Goal: Communication & Community: Answer question/provide support

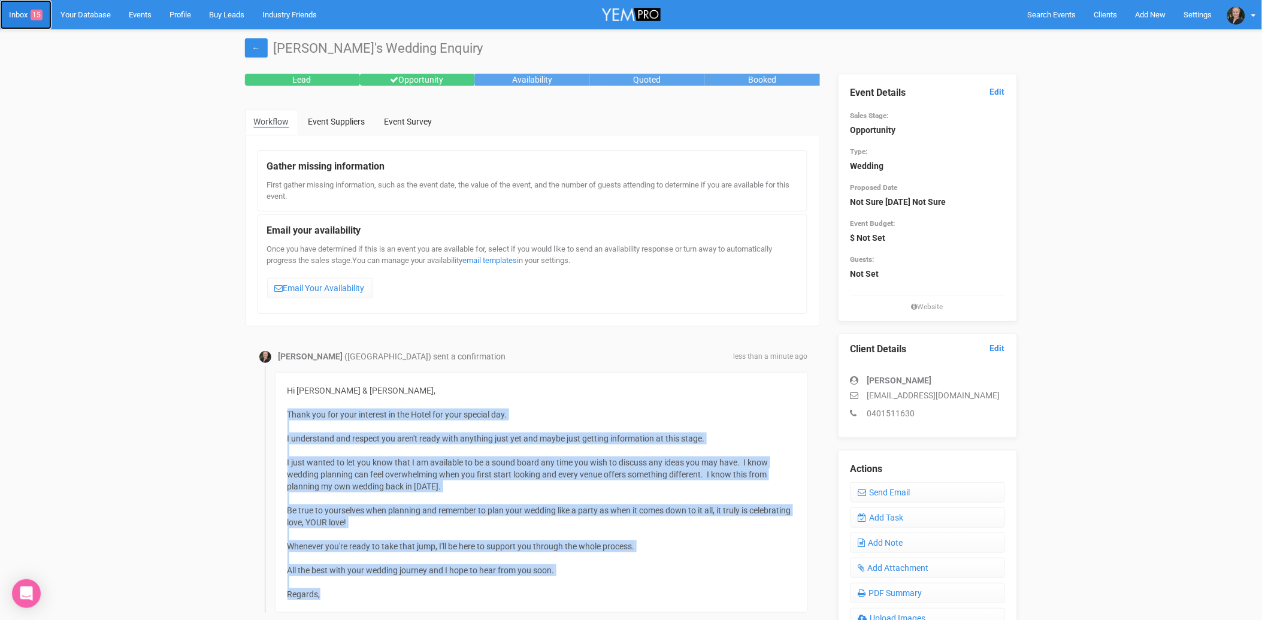
drag, startPoint x: 0, startPoint y: 0, endPoint x: 22, endPoint y: 4, distance: 22.0
click at [22, 4] on link "Inbox 15" at bounding box center [26, 14] width 52 height 29
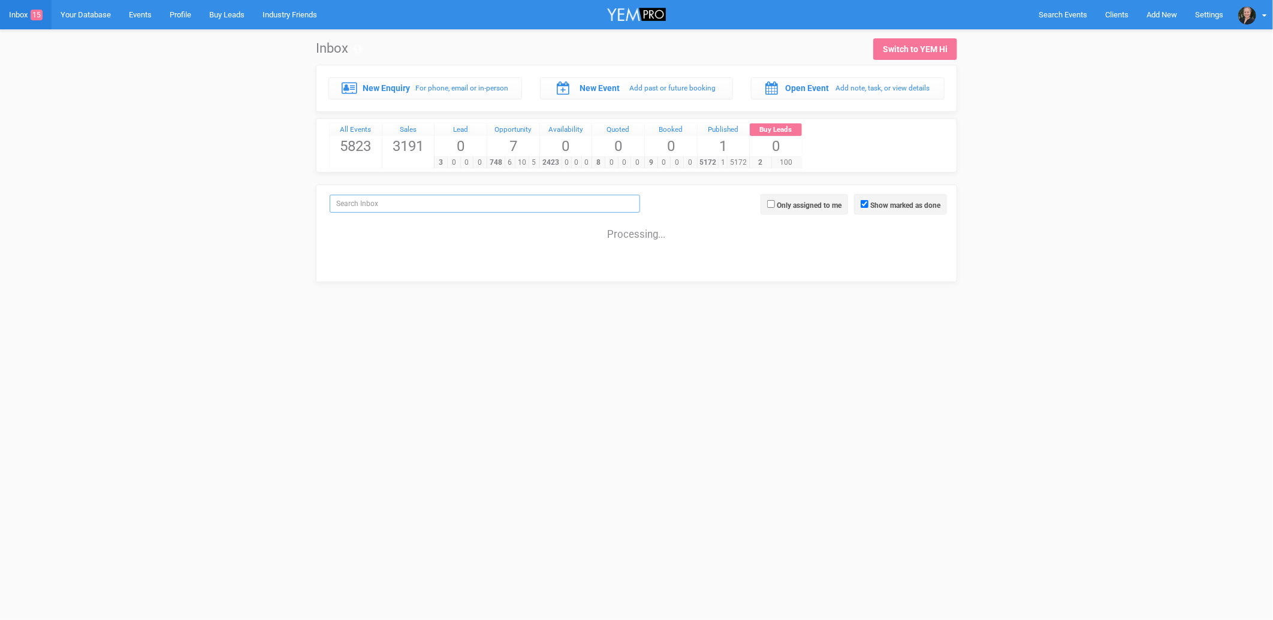
click at [391, 206] on input "search" at bounding box center [485, 204] width 310 height 18
type input "s"
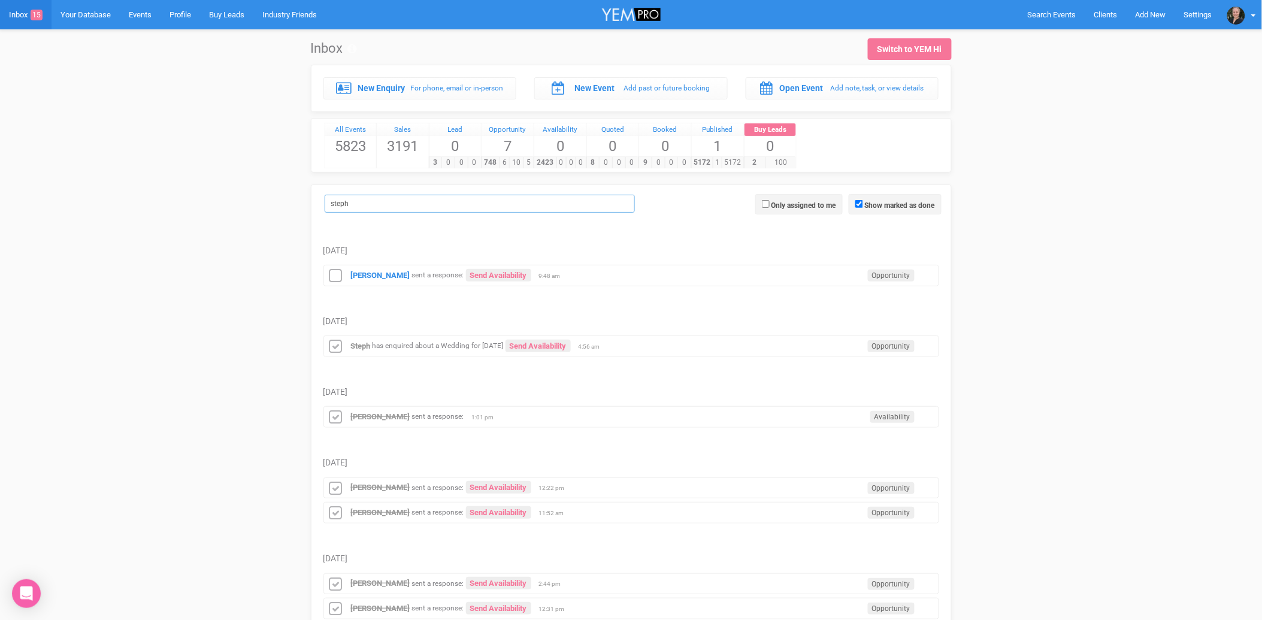
type input "steph"
click at [388, 278] on strong "[PERSON_NAME]" at bounding box center [380, 275] width 59 height 9
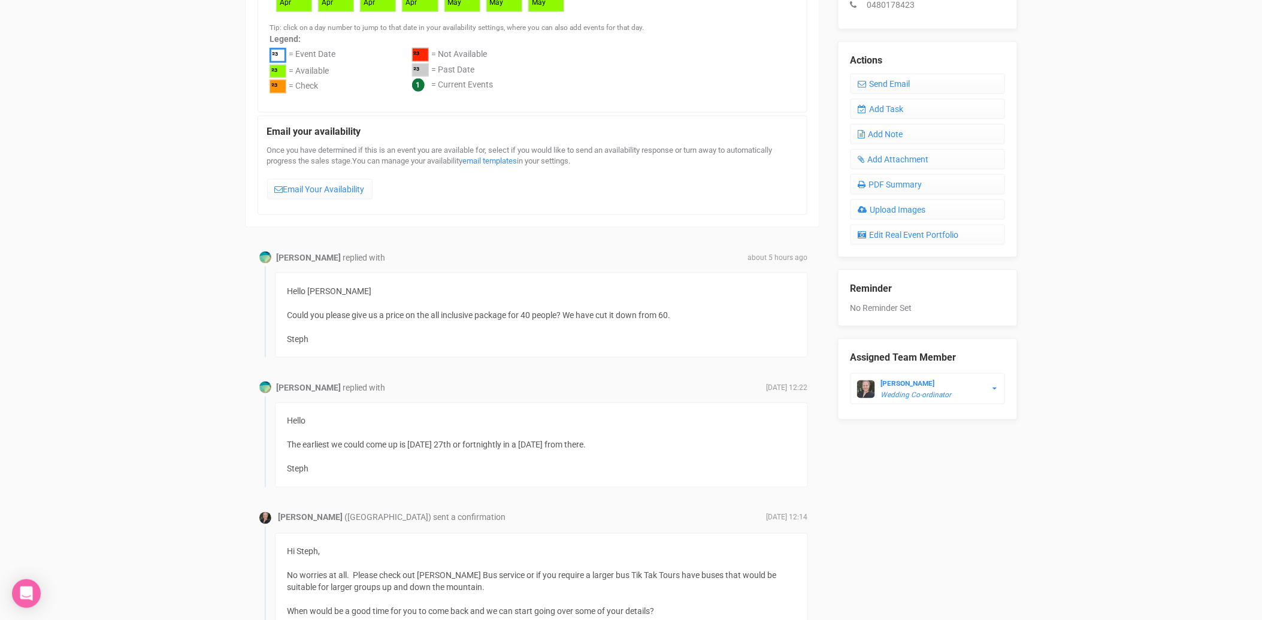
scroll to position [399, 0]
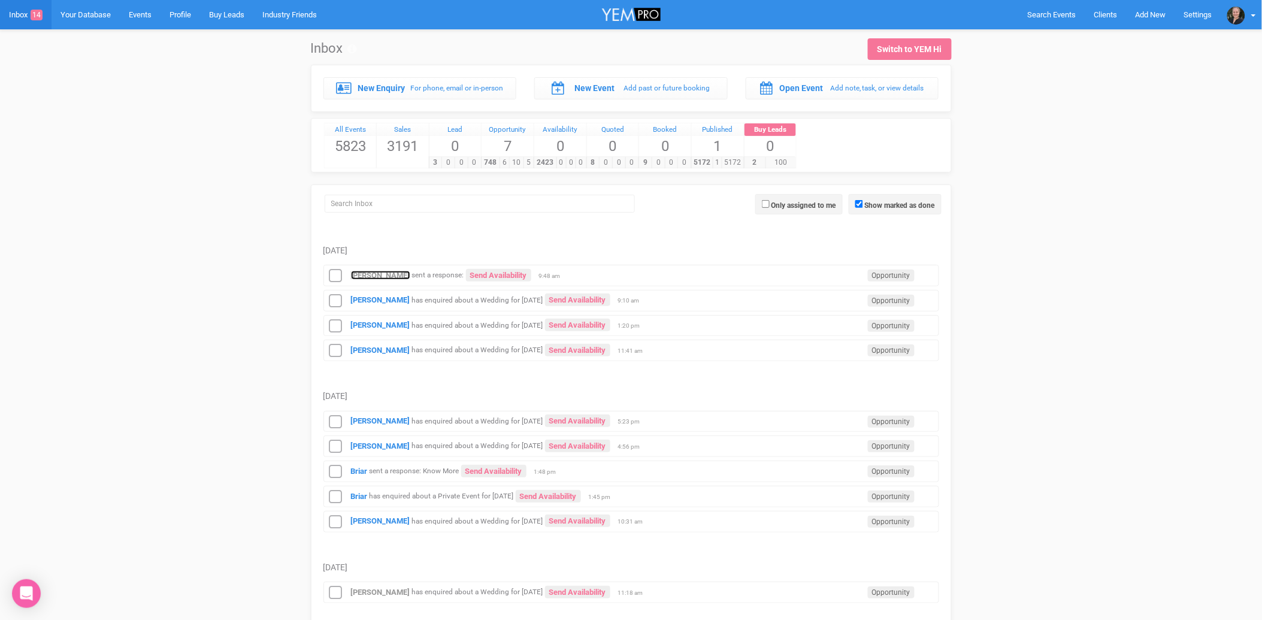
click at [397, 276] on strong "[PERSON_NAME]" at bounding box center [380, 275] width 59 height 9
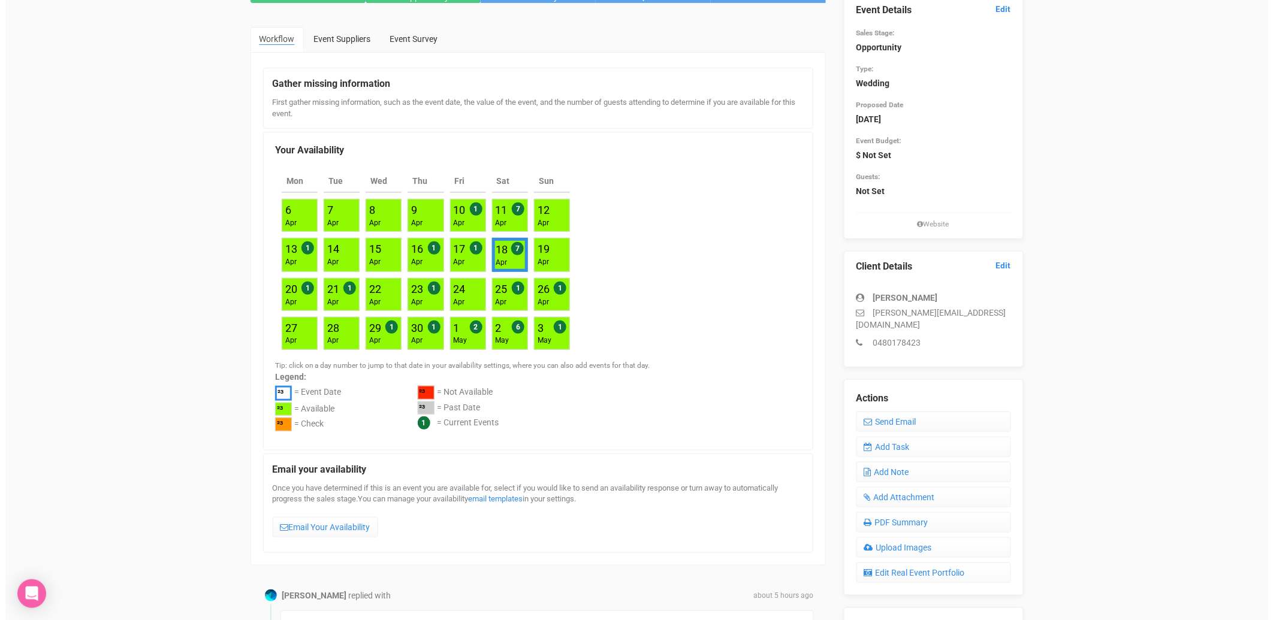
scroll to position [200, 0]
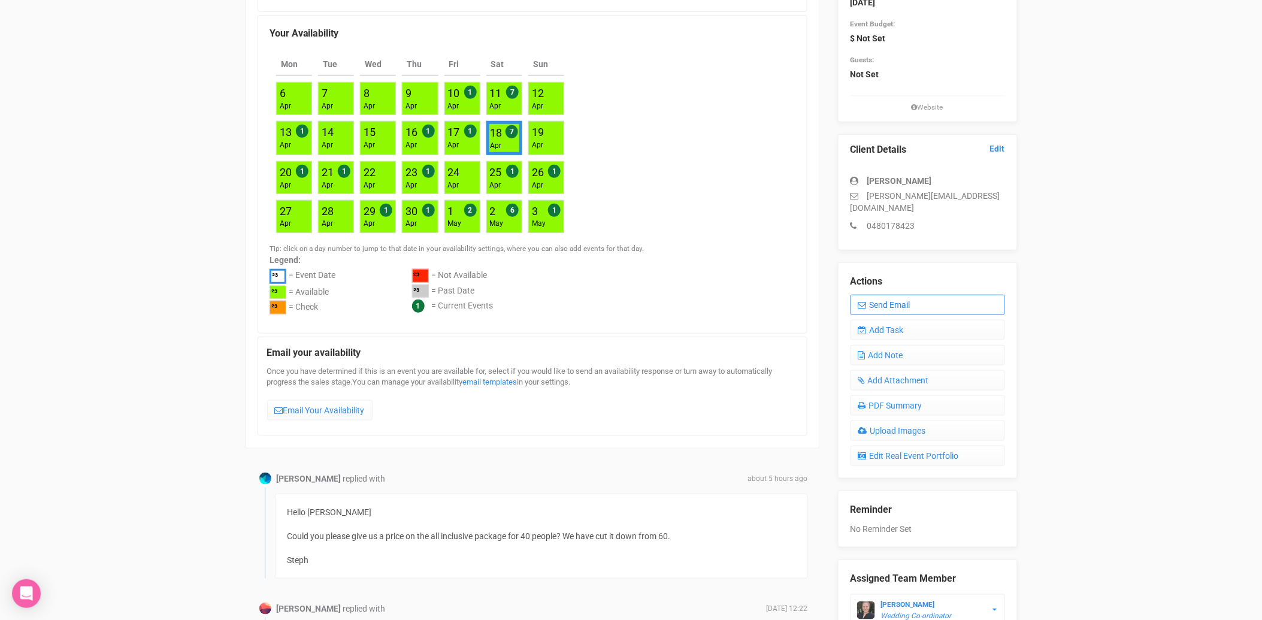
click at [881, 295] on link "Send Email" at bounding box center [928, 305] width 155 height 20
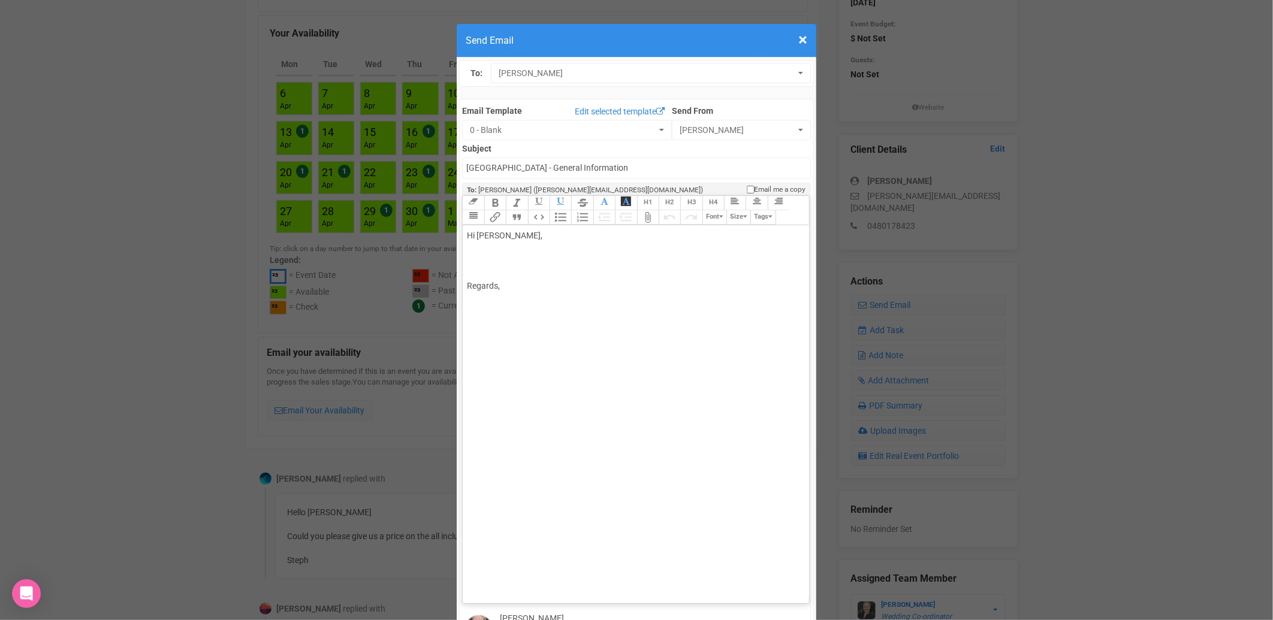
click at [531, 229] on div "Hi Stephanie Lewis, Regards," at bounding box center [633, 260] width 333 height 63
type trix-editor "<div>Hi Steph,<br><br>I could meet with you this Sunday at 10am or 12pm.&nbsp;<…"
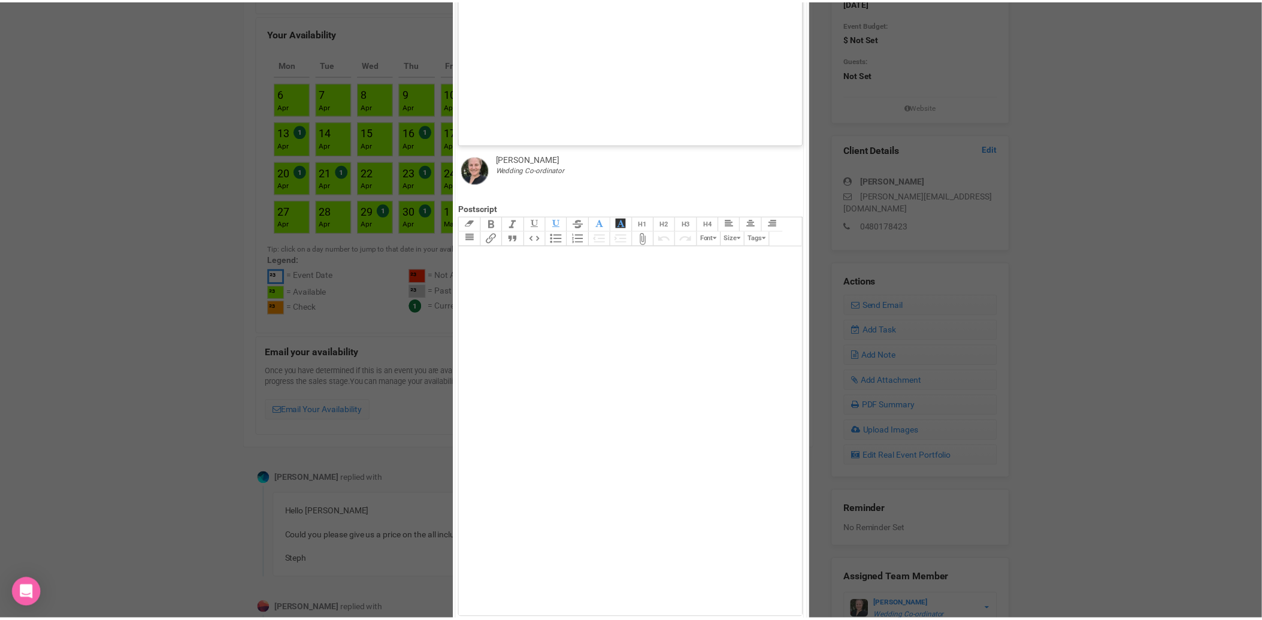
scroll to position [551, 0]
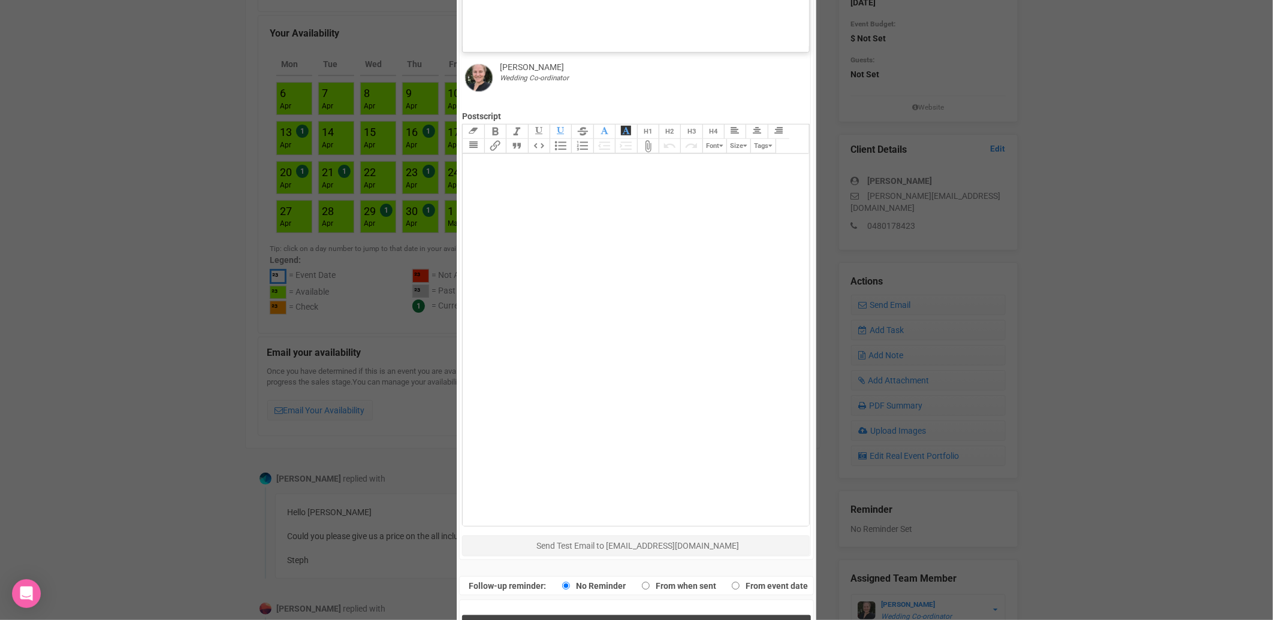
click at [630, 620] on span "Send Response" at bounding box center [638, 627] width 65 height 11
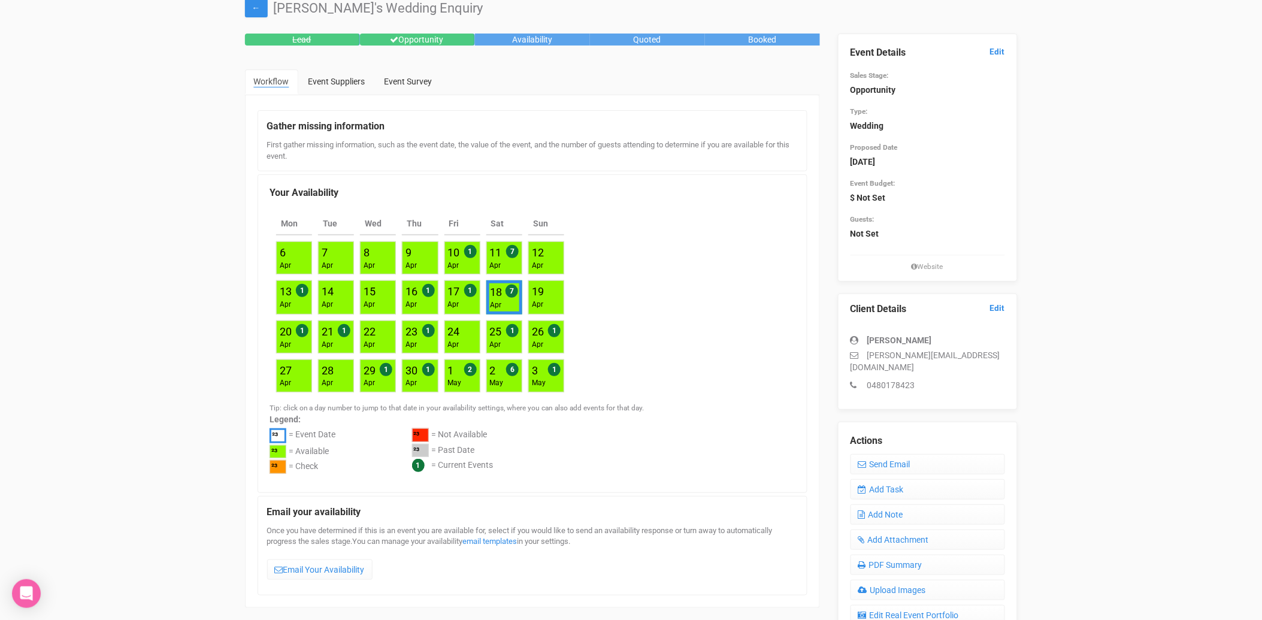
scroll to position [0, 0]
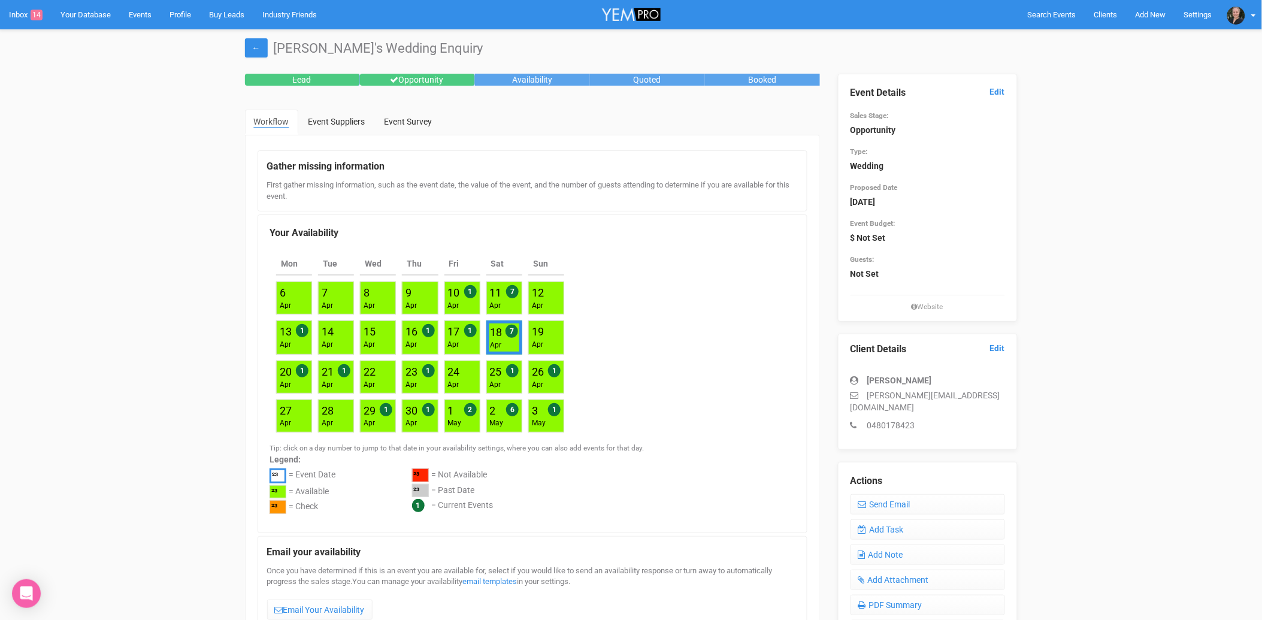
drag, startPoint x: 19, startPoint y: 14, endPoint x: 105, endPoint y: 195, distance: 199.7
click at [31, 16] on link "Inbox 14" at bounding box center [26, 14] width 52 height 29
